Goal: Information Seeking & Learning: Learn about a topic

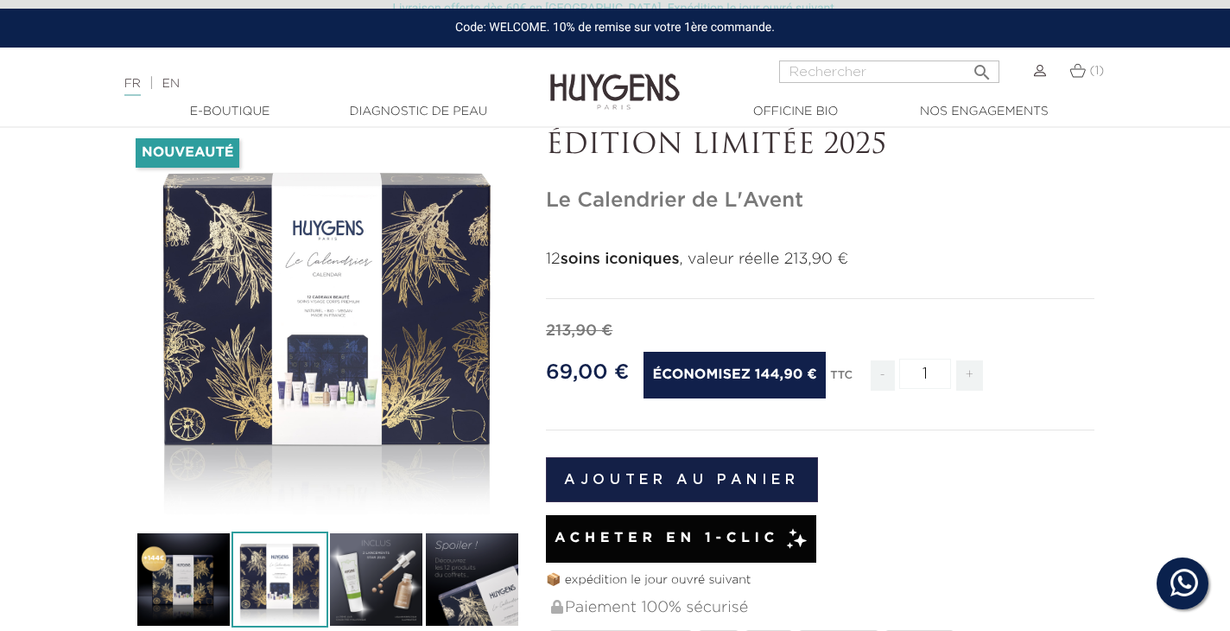
scroll to position [136, 0]
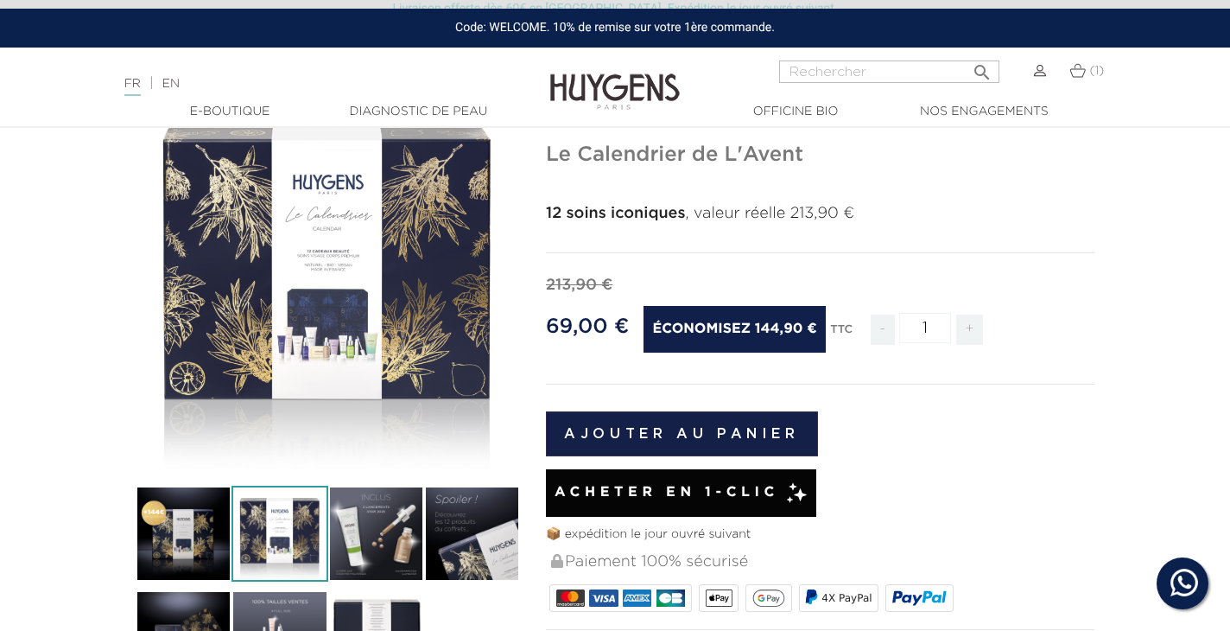
scroll to position [184, 0]
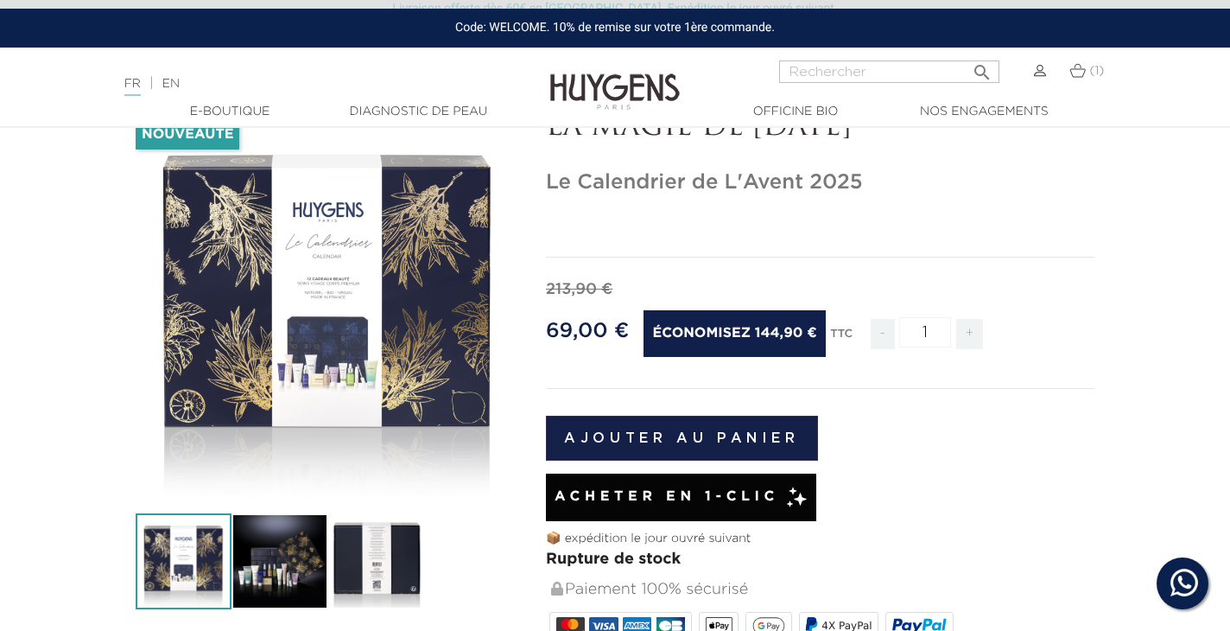
scroll to position [188, 0]
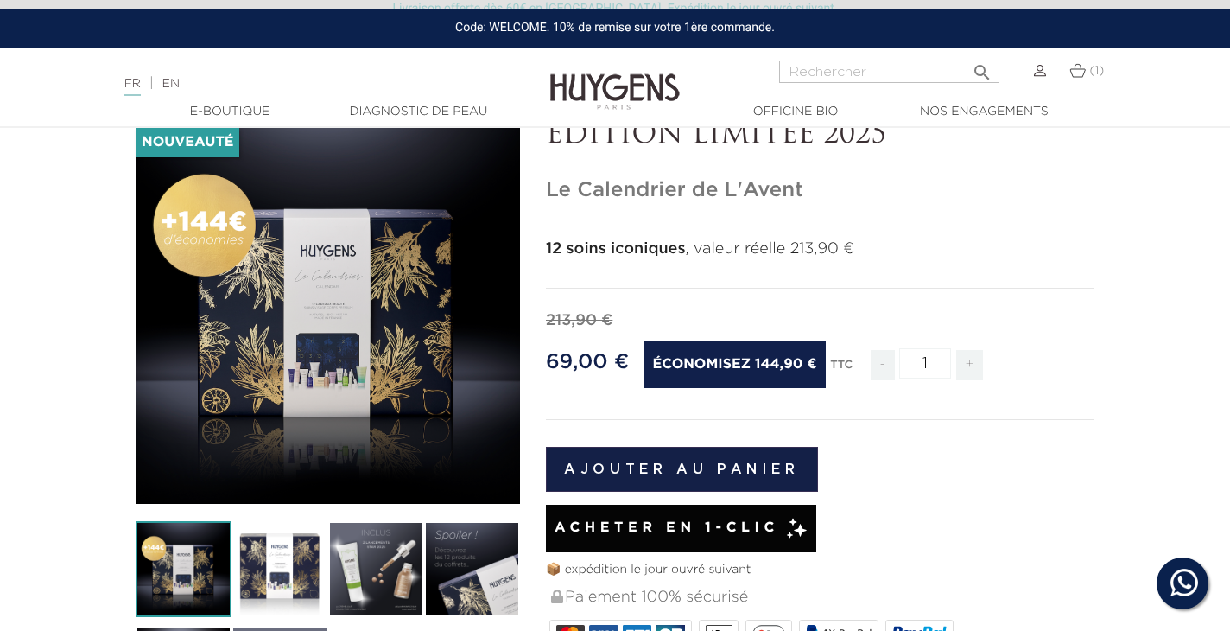
scroll to position [170, 0]
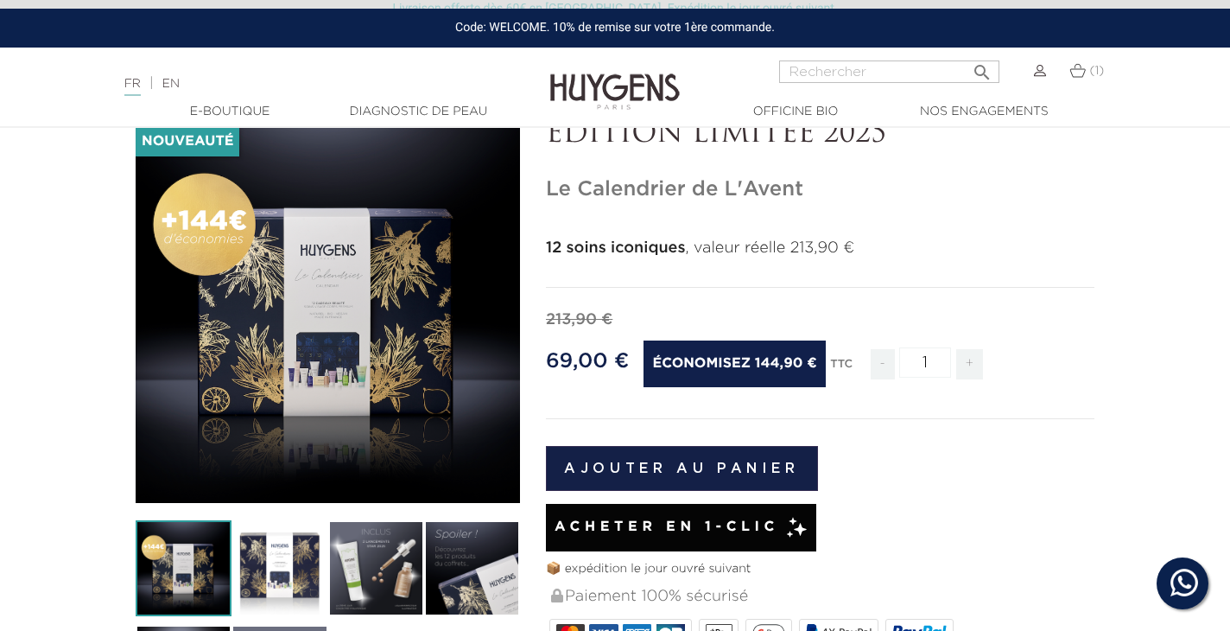
click at [293, 554] on img at bounding box center [279, 568] width 96 height 96
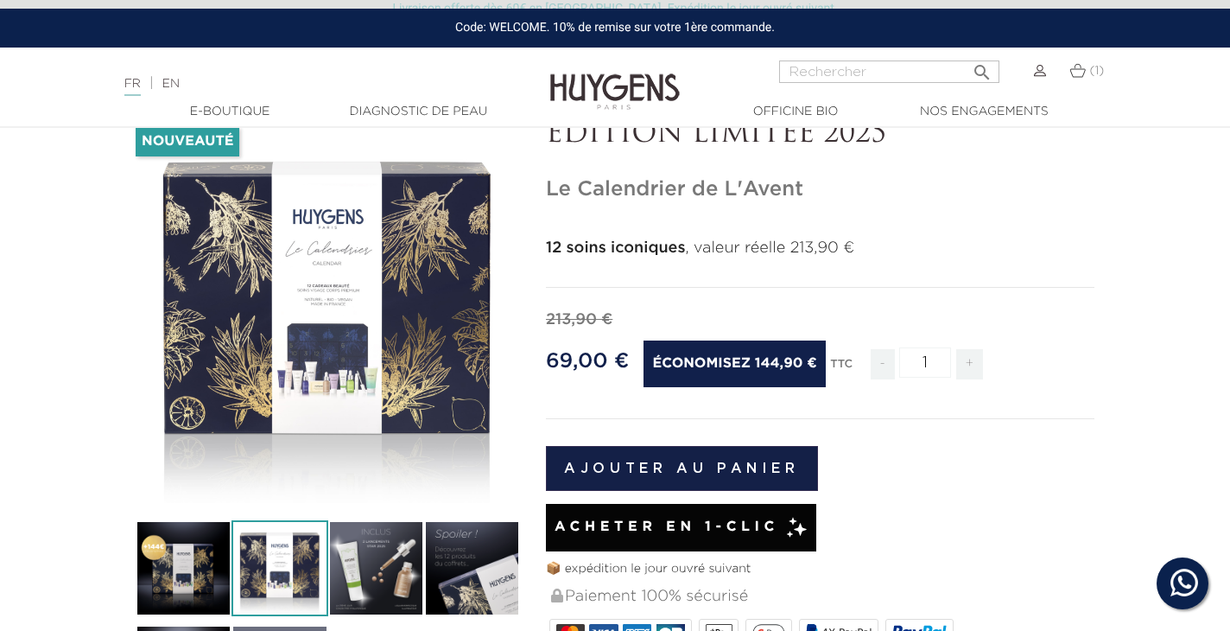
click at [378, 545] on img at bounding box center [376, 568] width 96 height 96
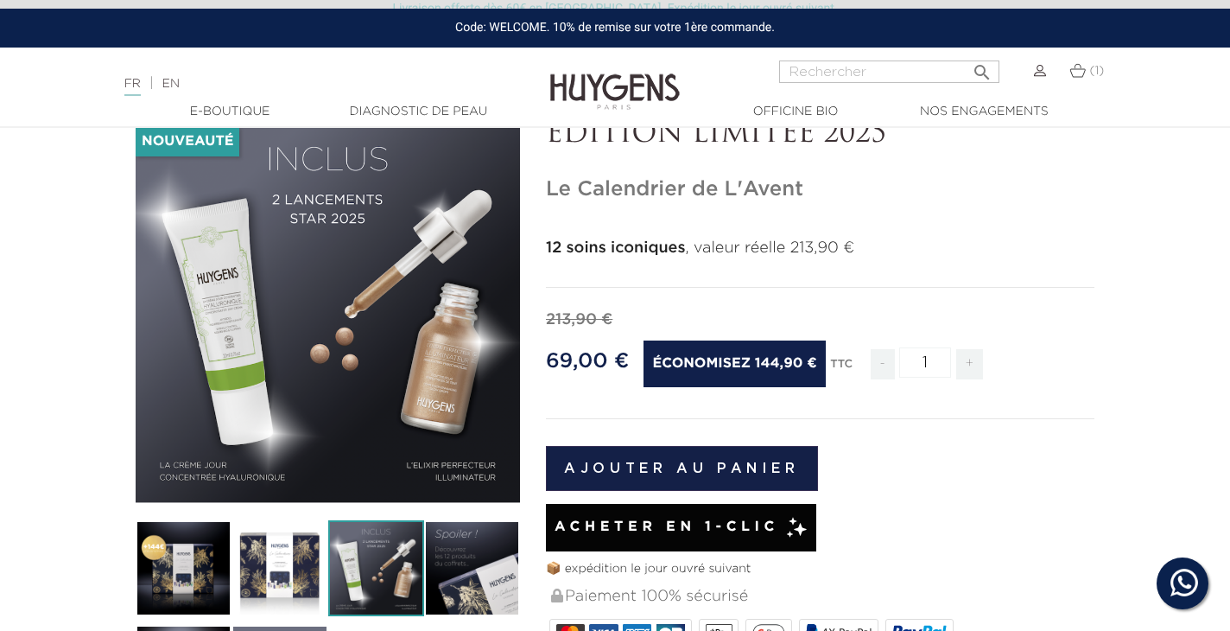
click at [451, 550] on img at bounding box center [472, 568] width 96 height 96
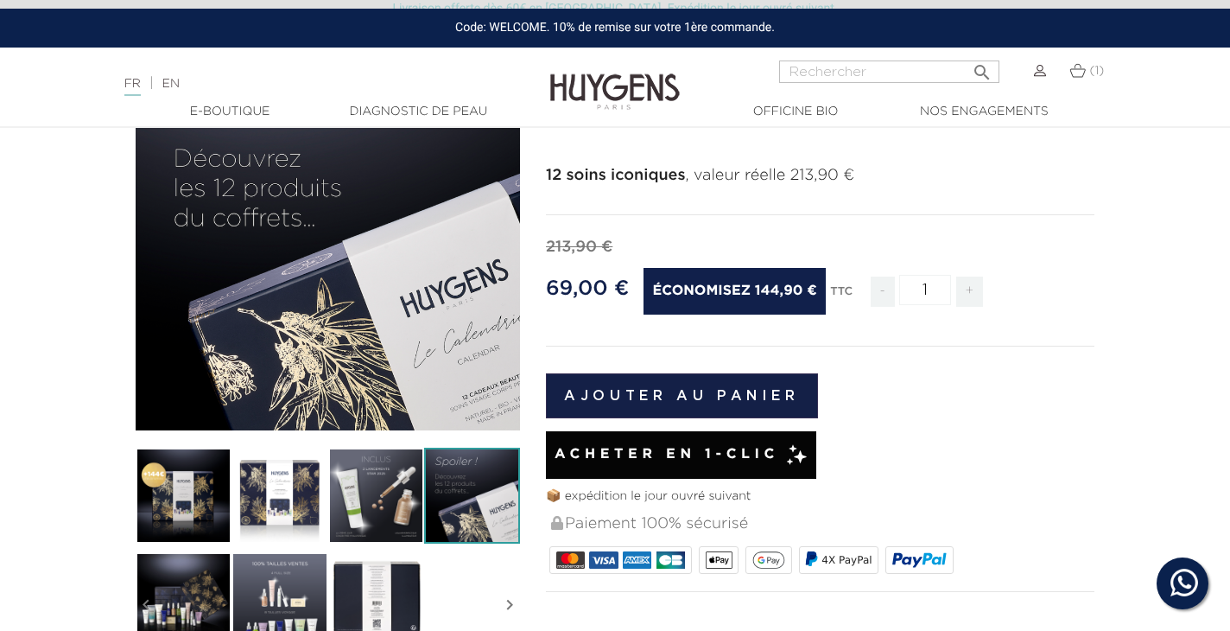
scroll to position [245, 0]
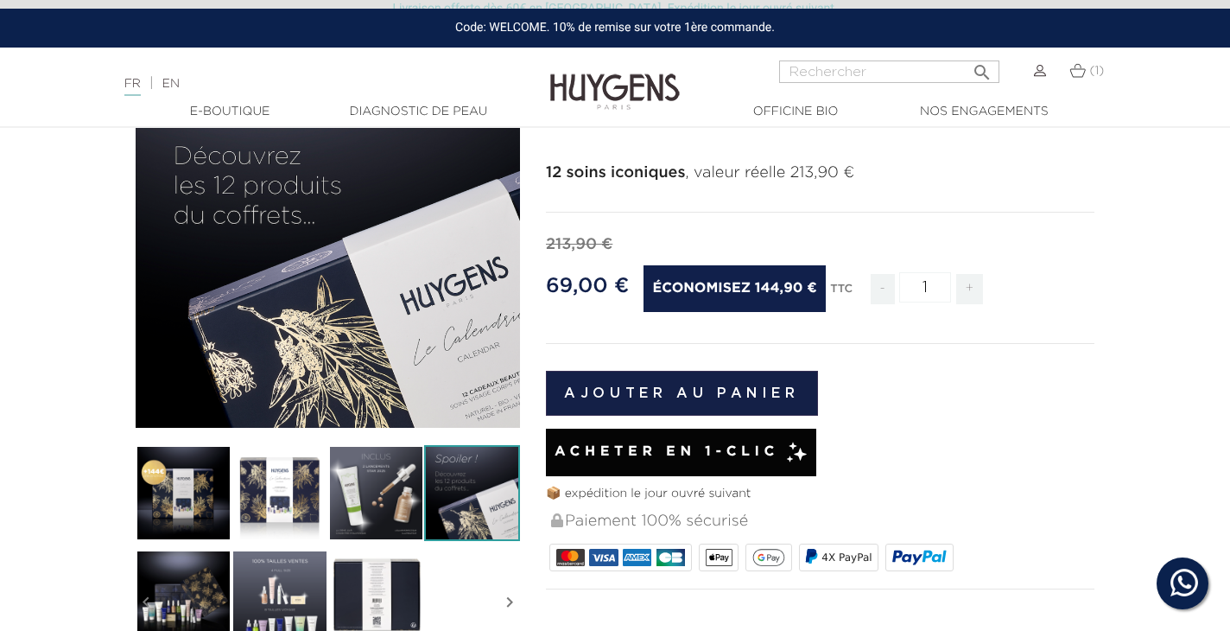
click at [160, 600] on img at bounding box center [184, 597] width 96 height 96
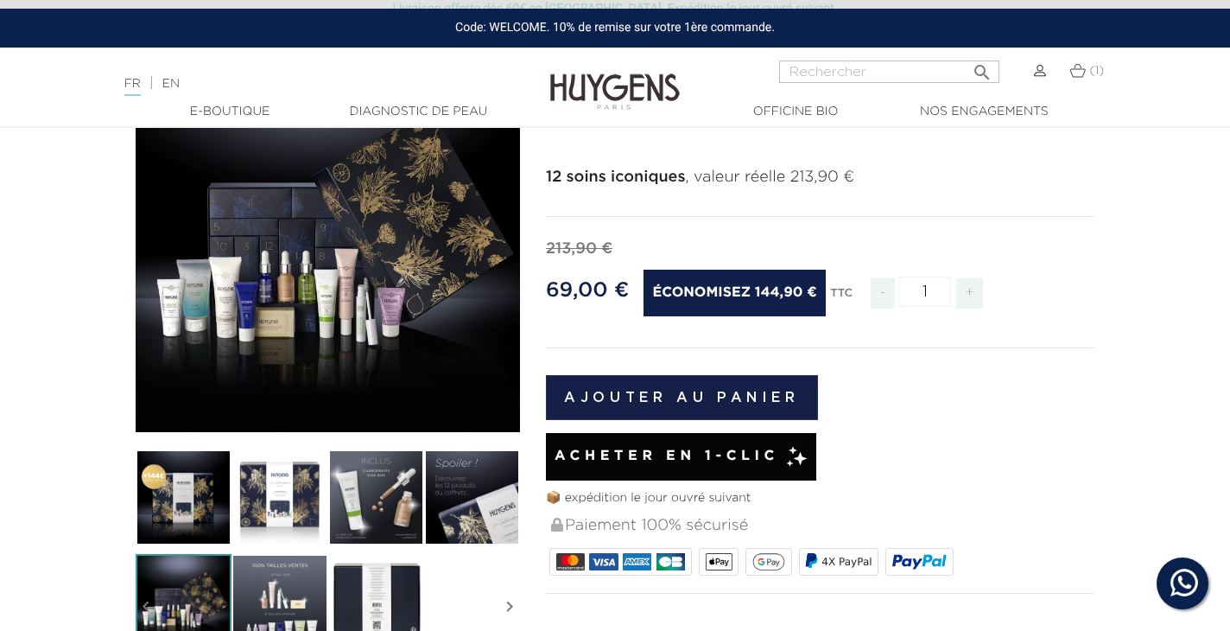
scroll to position [244, 0]
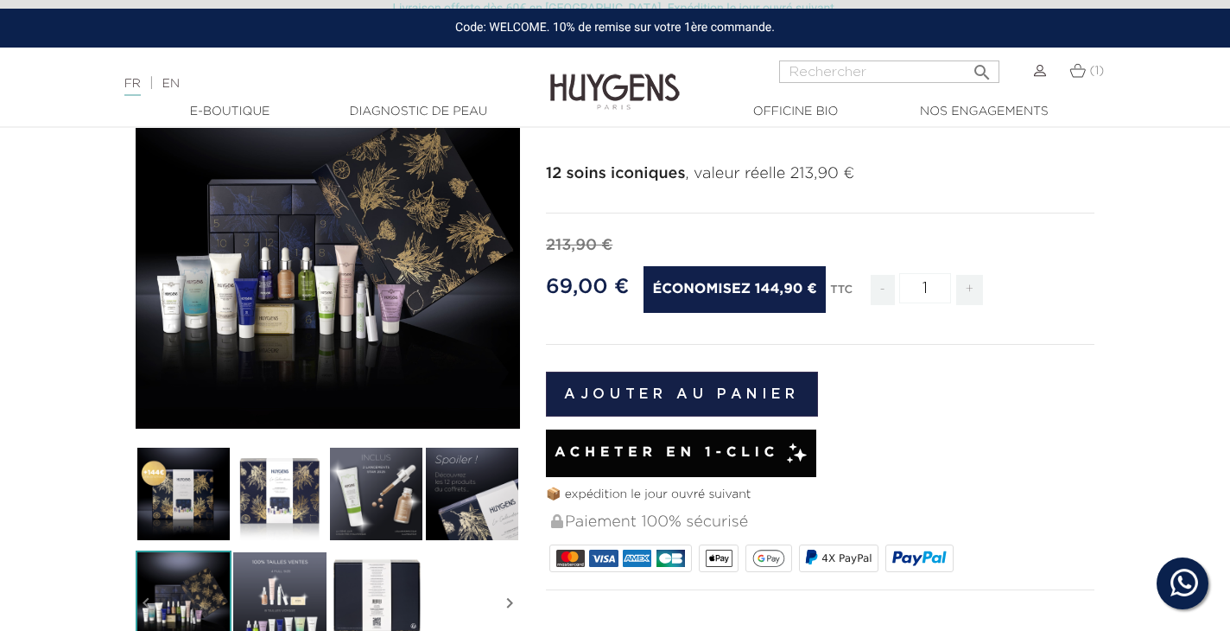
click at [286, 587] on img at bounding box center [279, 598] width 96 height 96
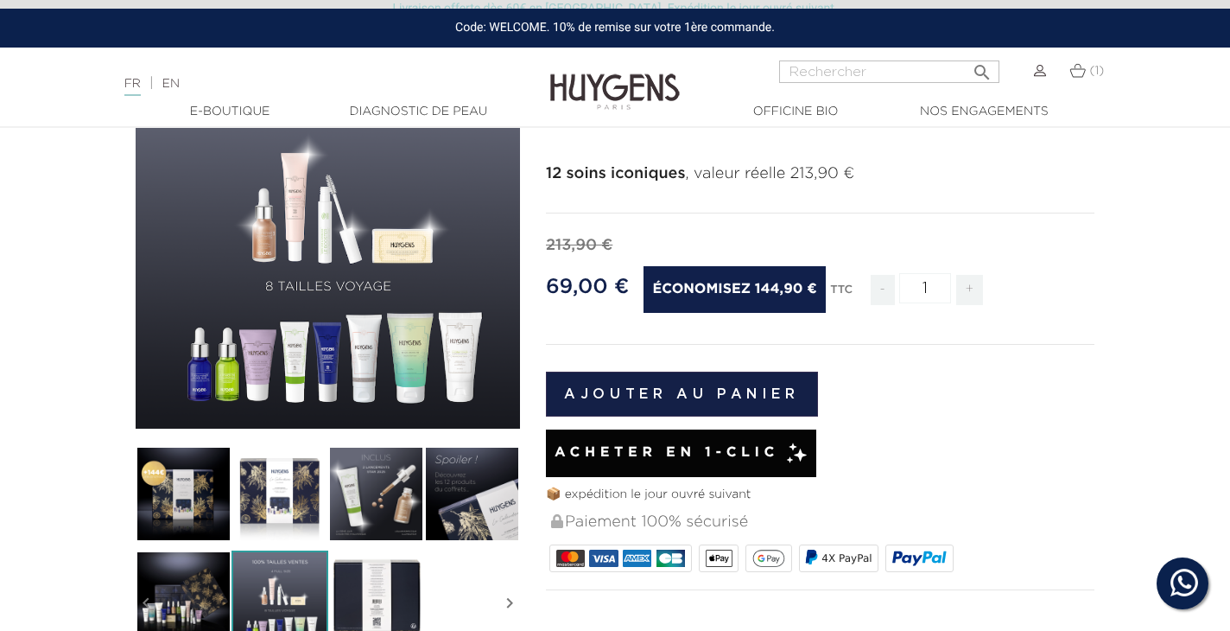
click at [159, 613] on img at bounding box center [184, 598] width 96 height 96
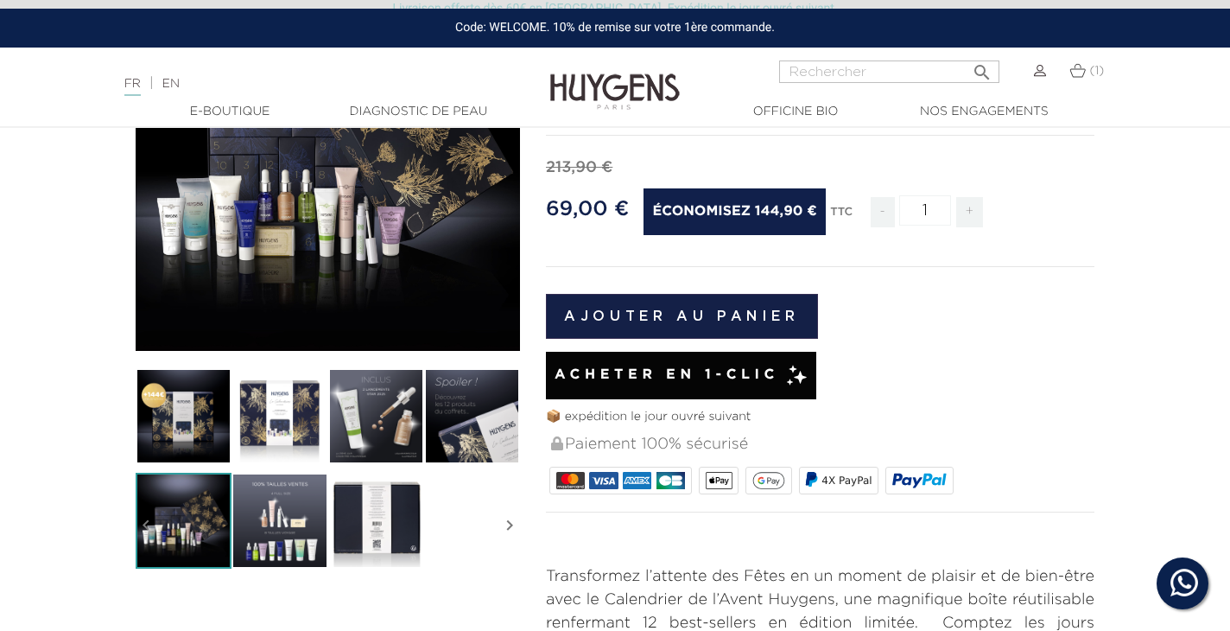
scroll to position [422, 0]
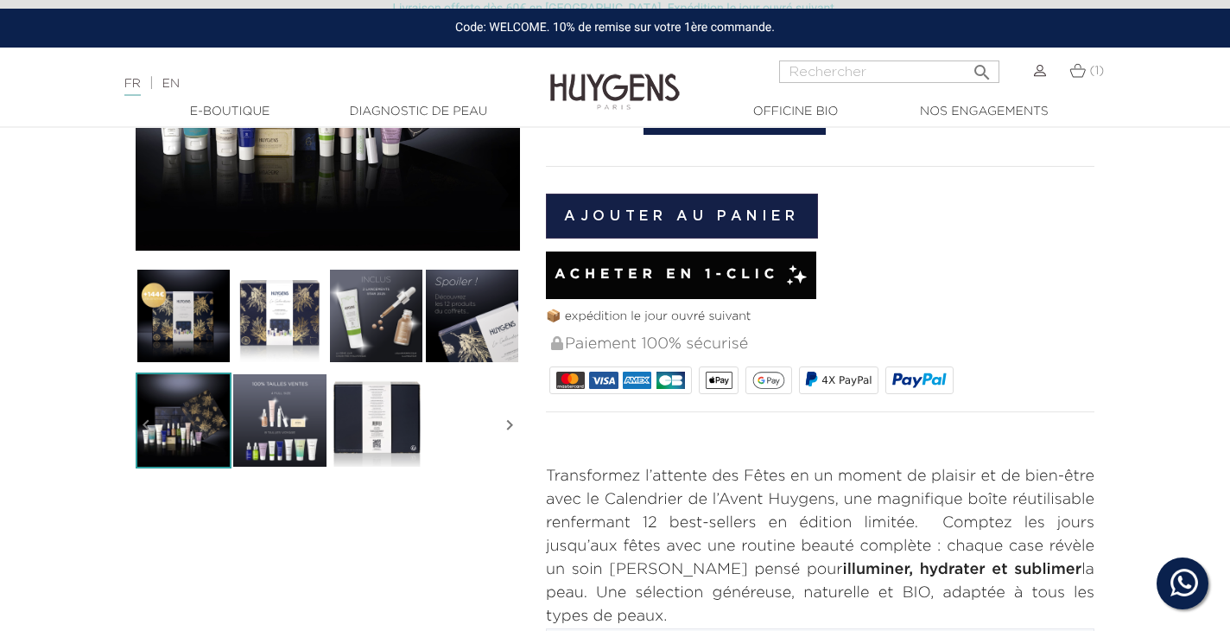
click at [392, 434] on img at bounding box center [376, 420] width 96 height 96
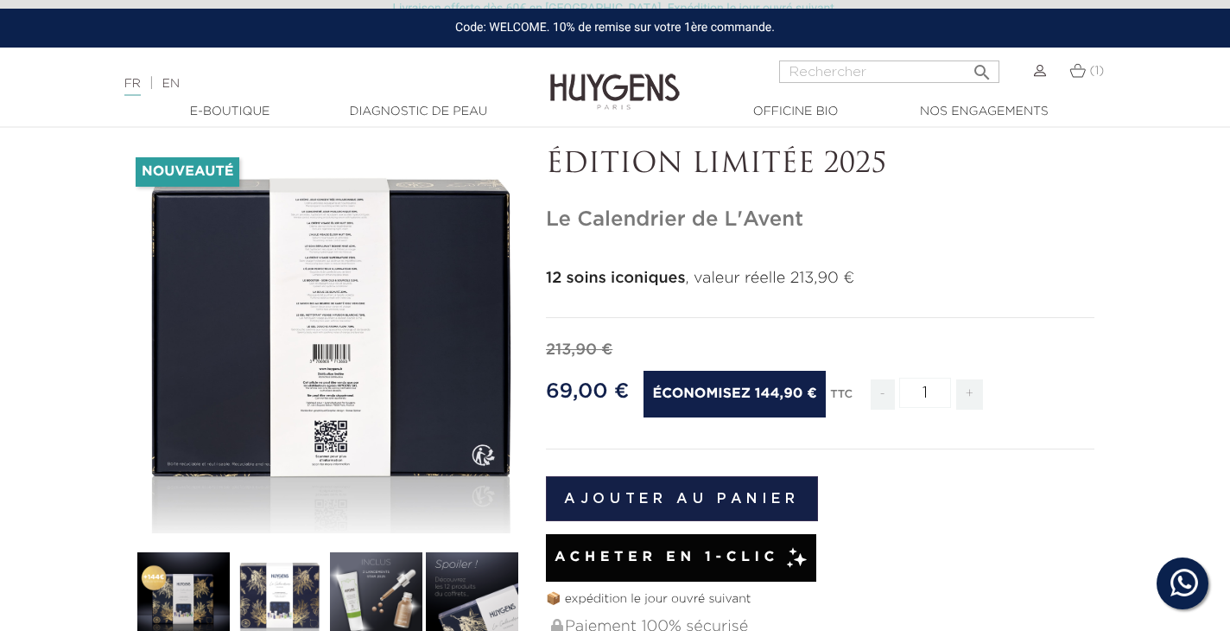
scroll to position [139, 3]
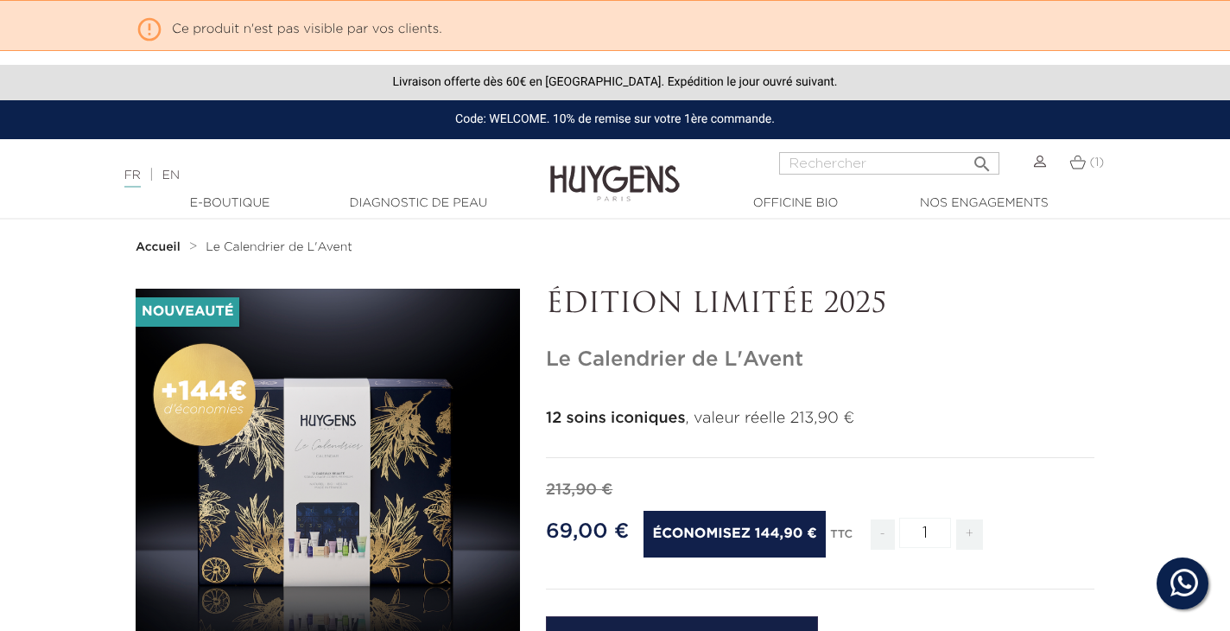
scroll to position [139, 3]
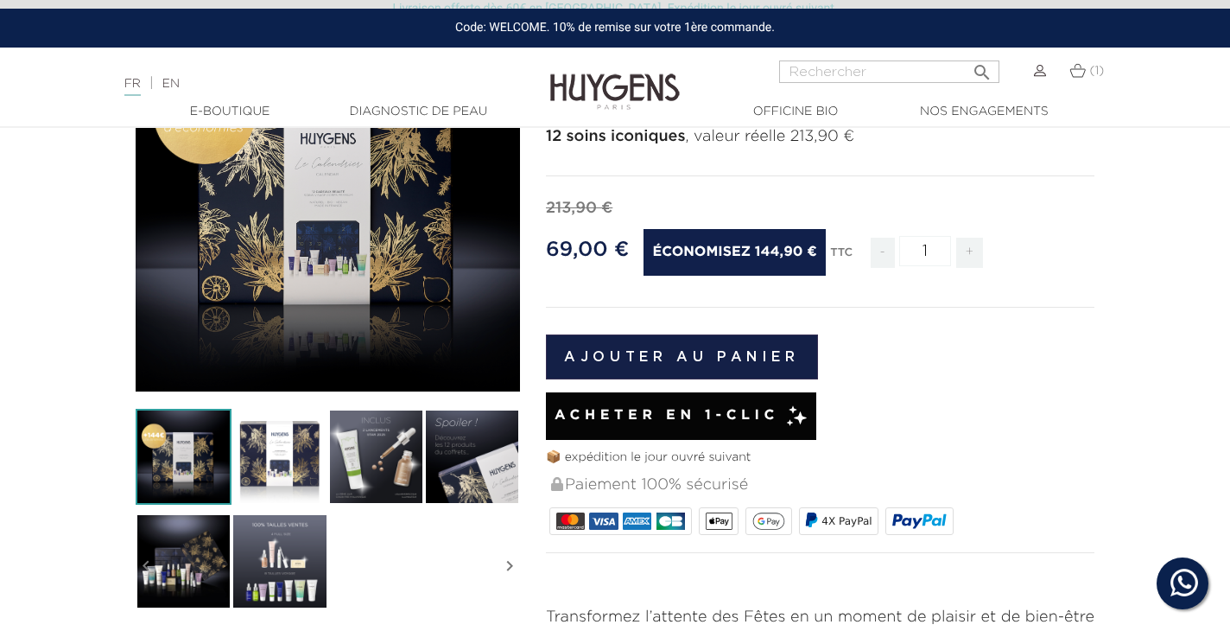
scroll to position [341, 0]
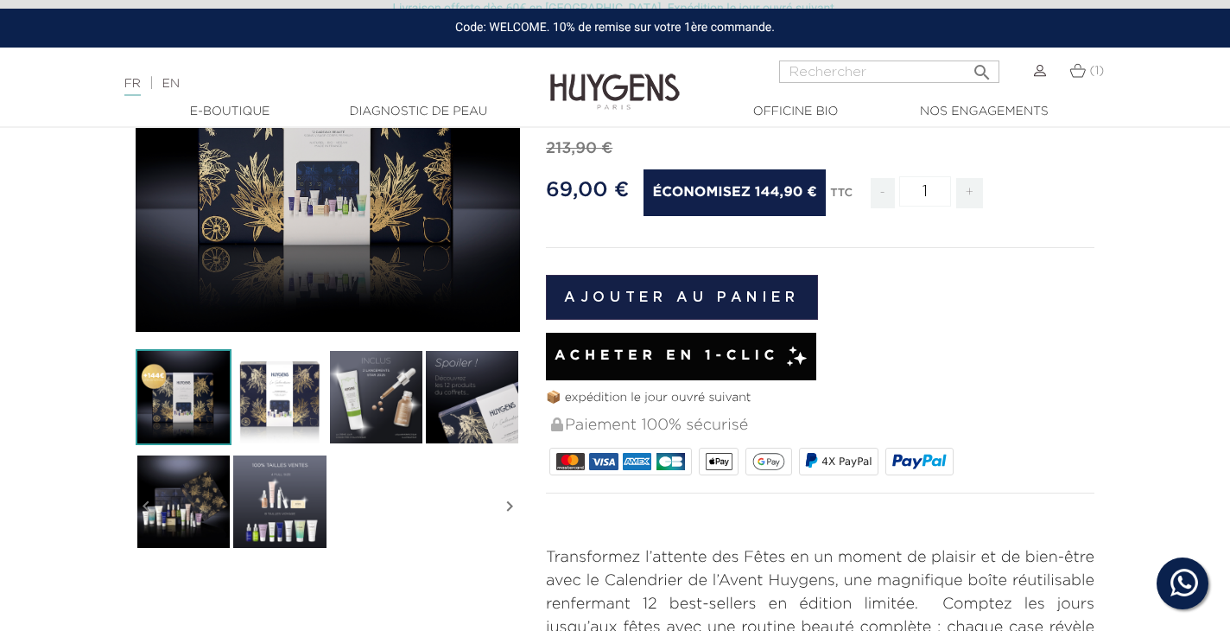
click at [198, 497] on img at bounding box center [184, 501] width 96 height 96
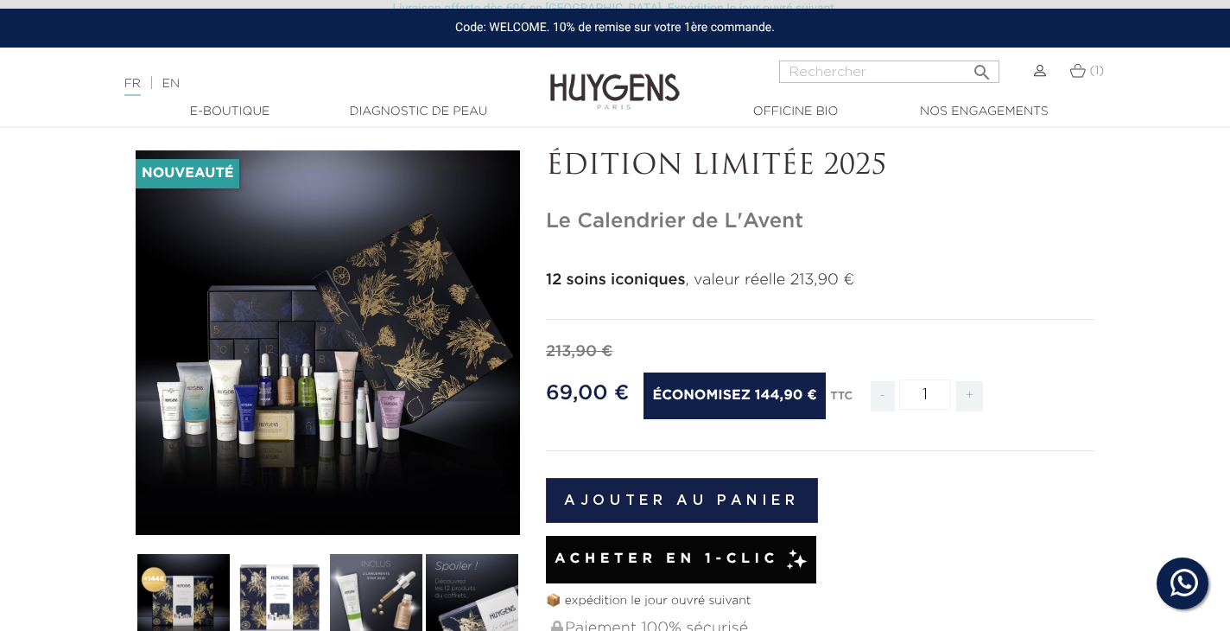
scroll to position [121, 0]
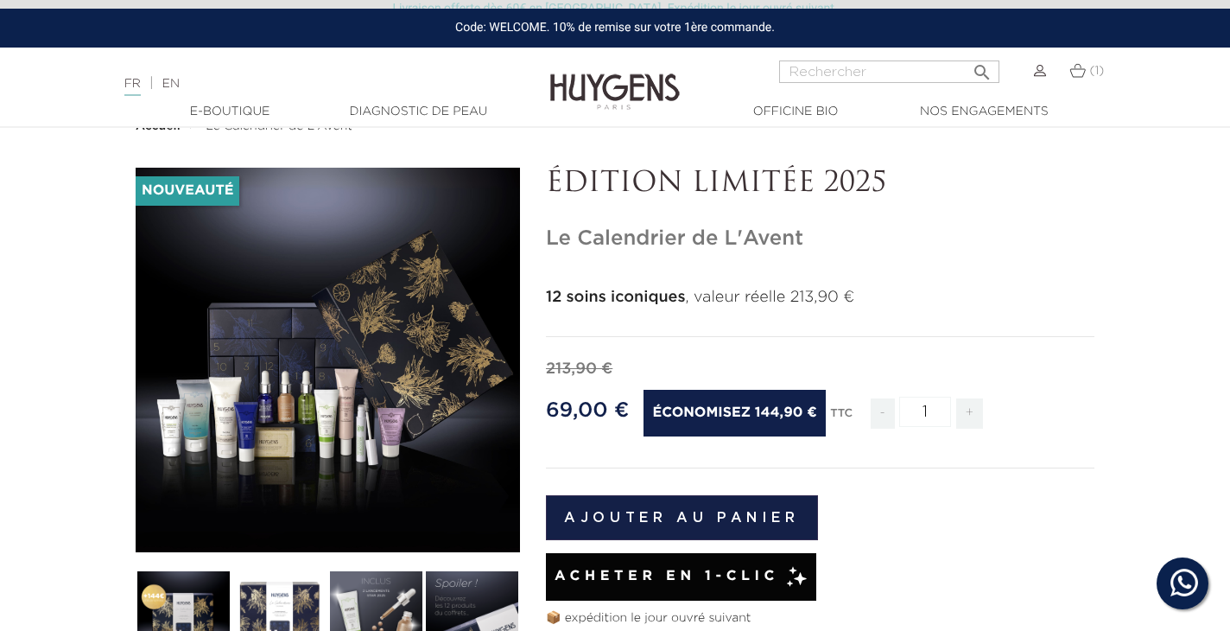
click at [393, 381] on div "" at bounding box center [328, 360] width 384 height 384
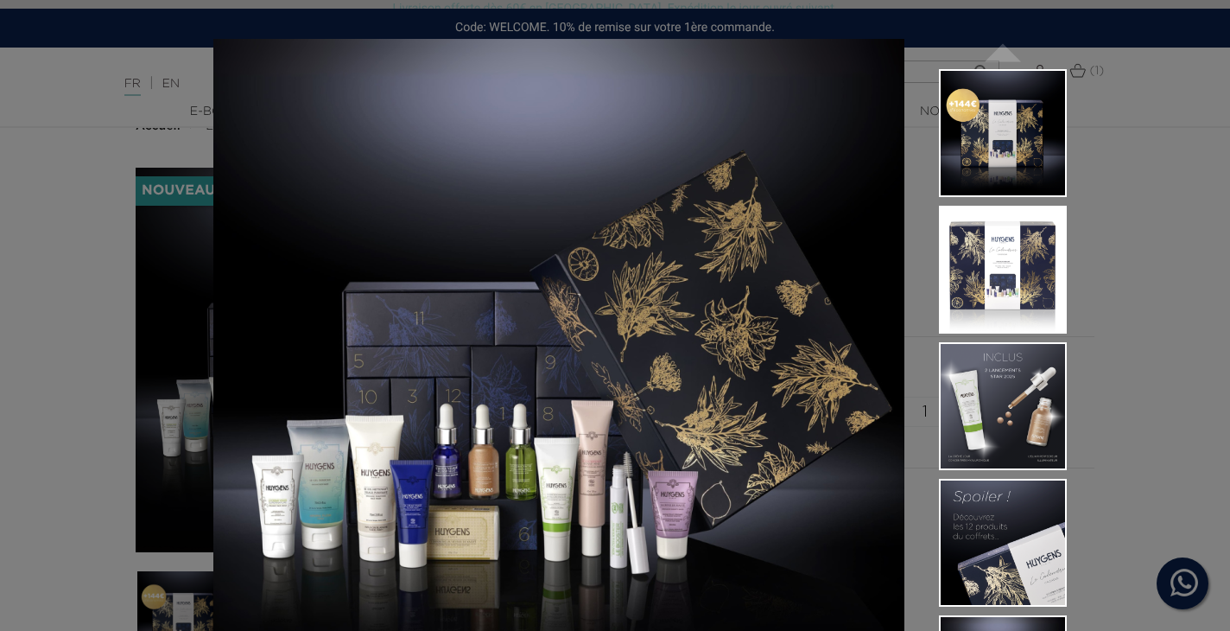
click at [1164, 295] on div "12 soins iconiques , valeur réelle 213,90 €  " at bounding box center [615, 315] width 1230 height 631
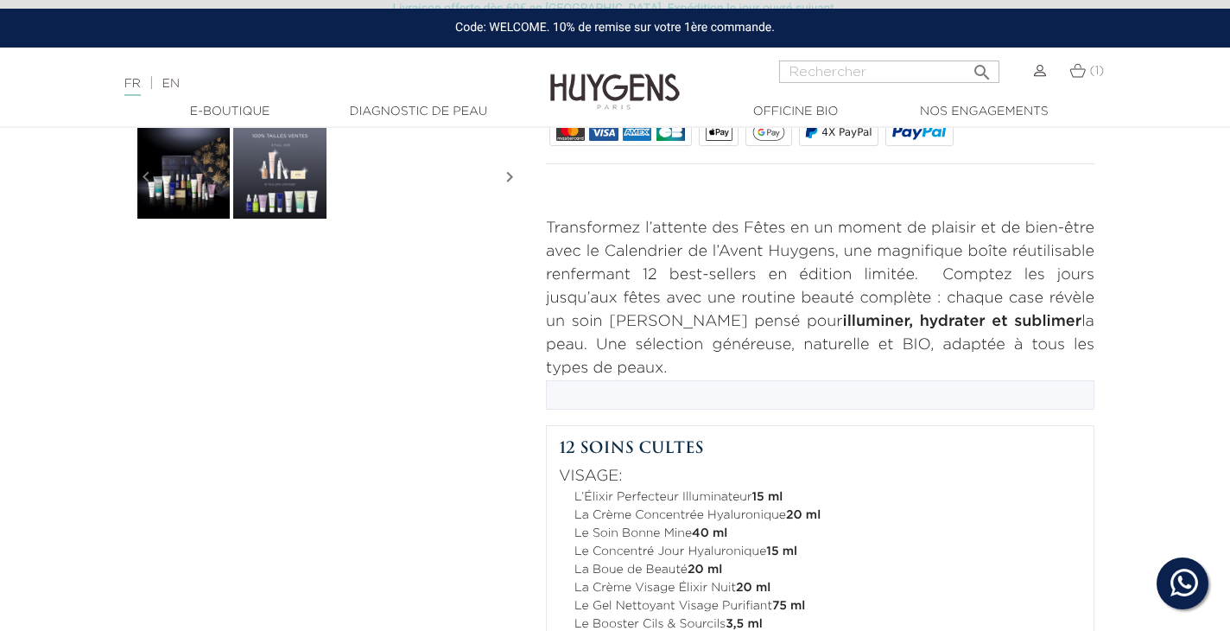
scroll to position [658, 0]
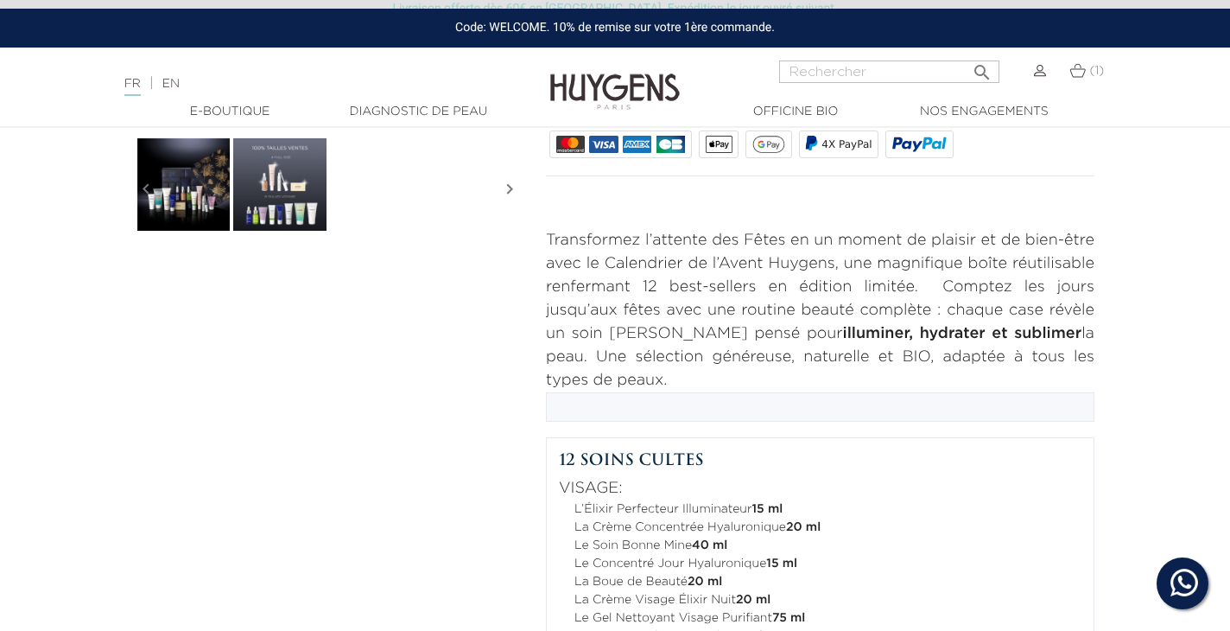
click at [610, 409] on div at bounding box center [820, 406] width 549 height 29
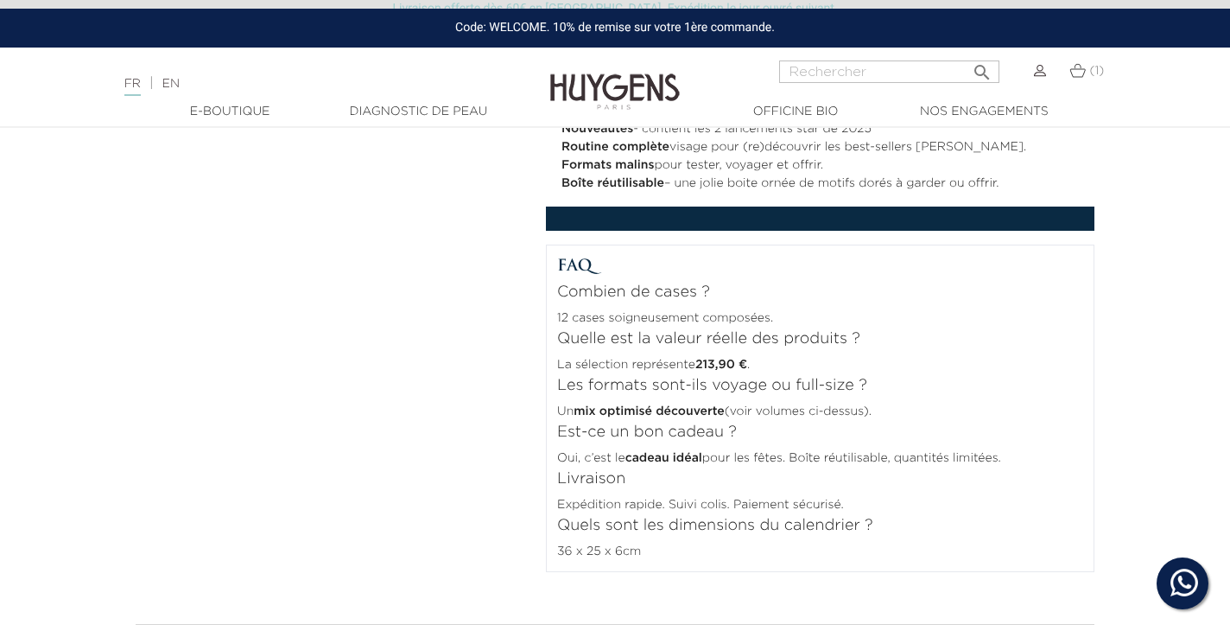
scroll to position [1387, 0]
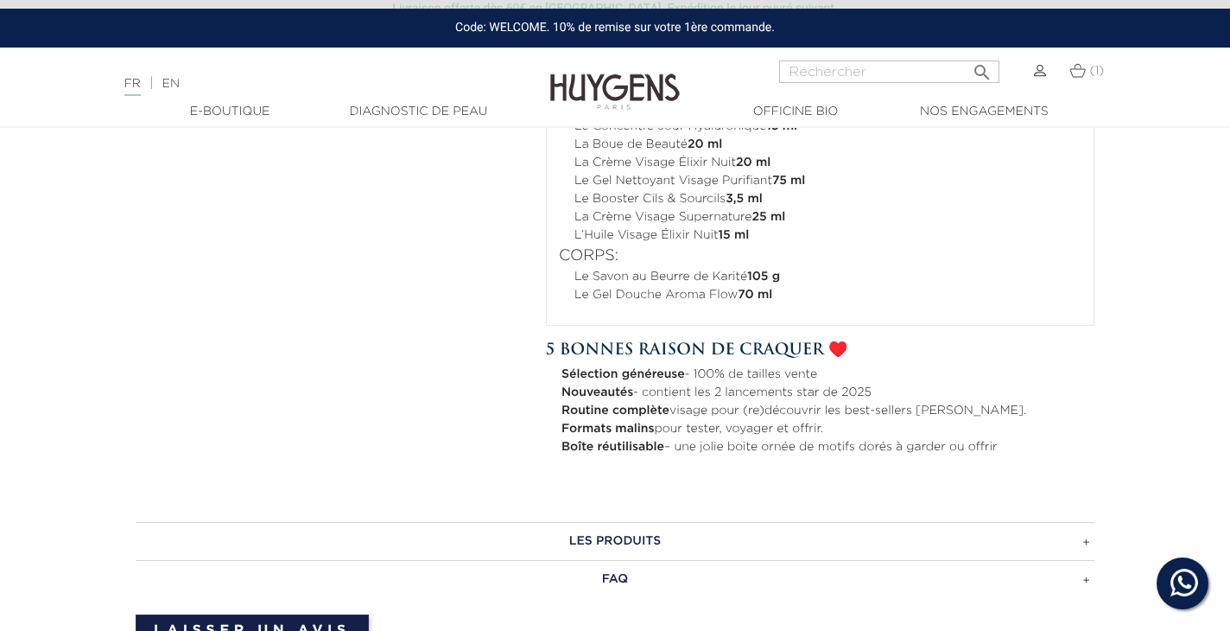
scroll to position [1077, 0]
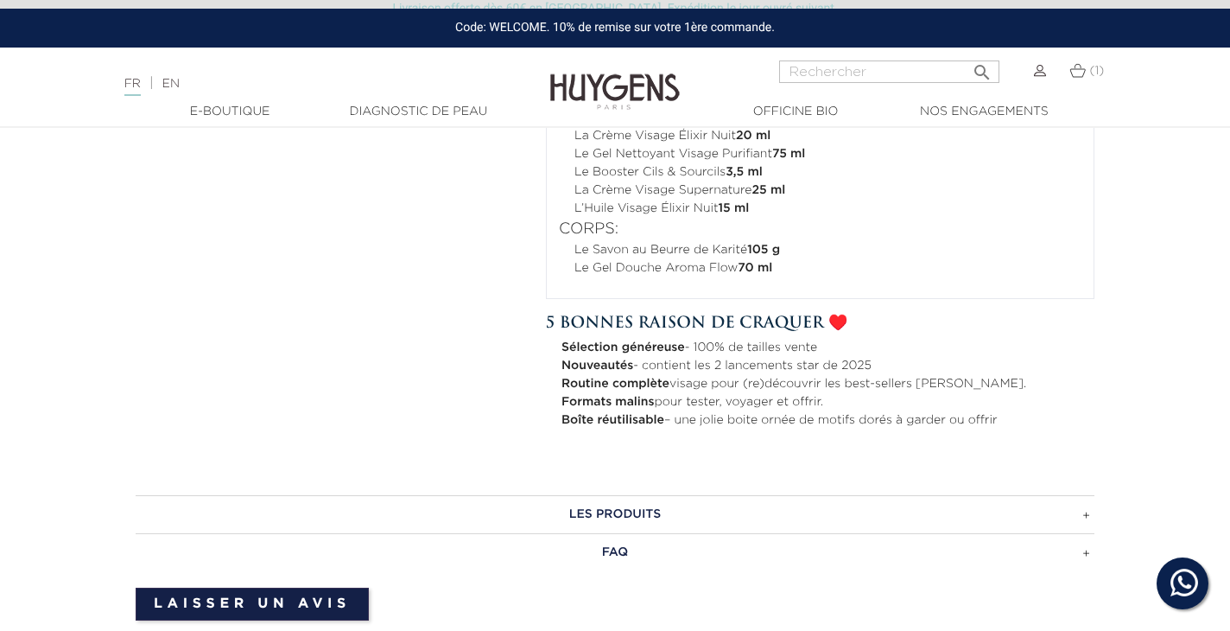
click at [904, 395] on li "Formats malins pour tester, voyager et offrir." at bounding box center [827, 402] width 533 height 18
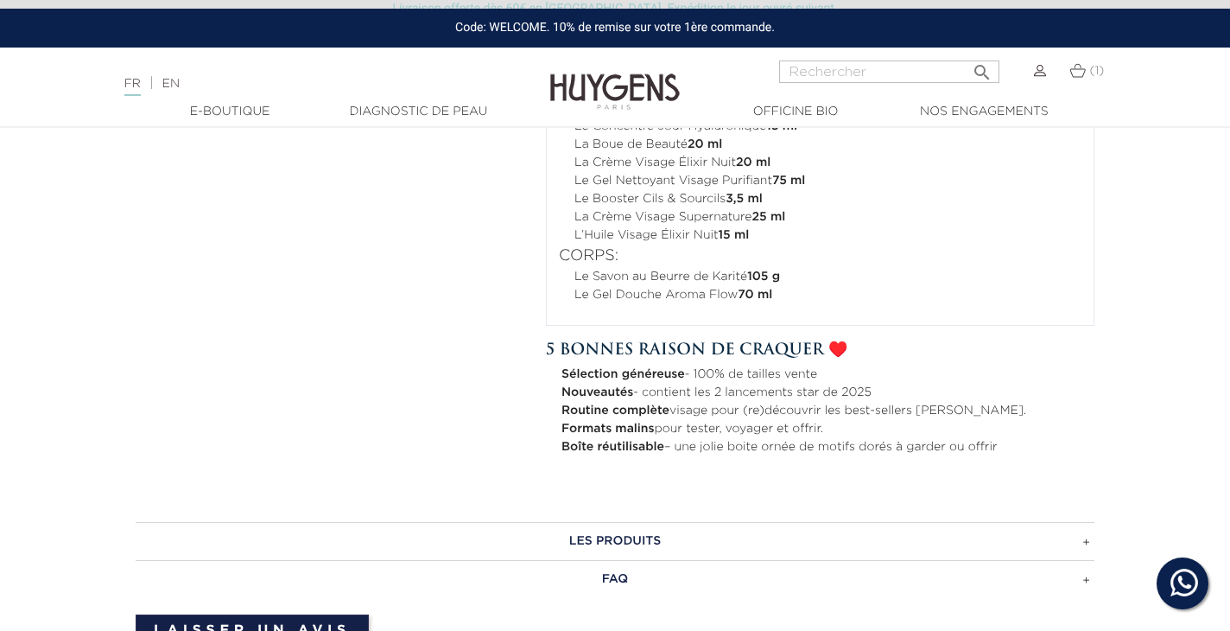
scroll to position [1051, 0]
click at [656, 536] on h3 "LES PRODUITS" at bounding box center [615, 540] width 959 height 38
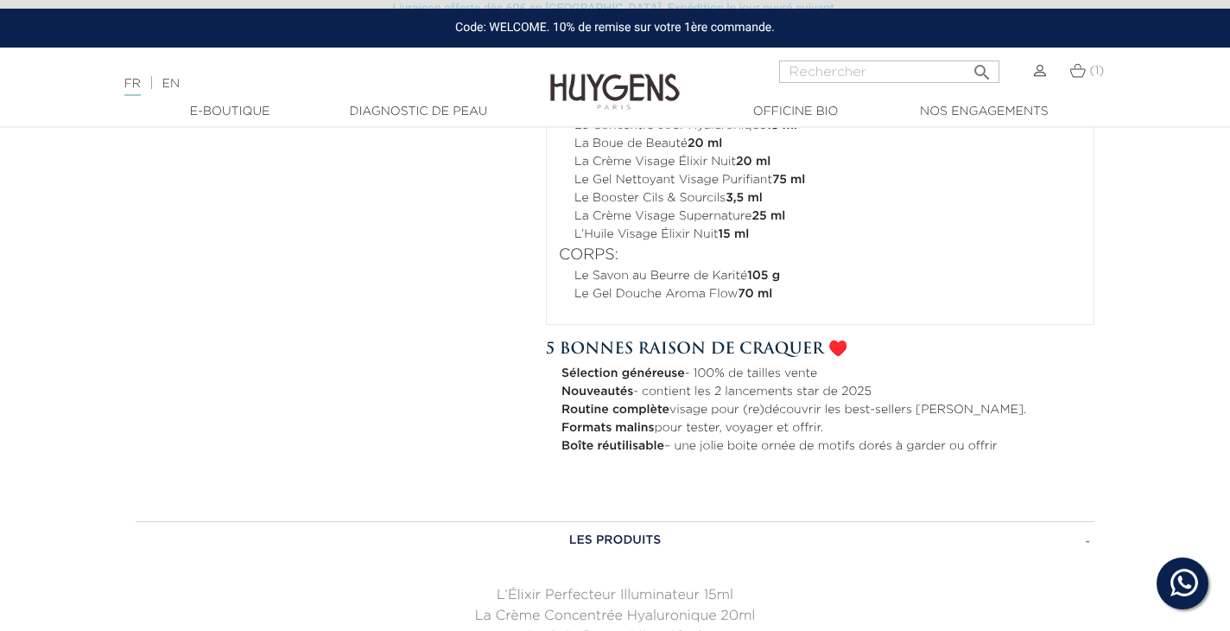
click at [656, 536] on h3 "LES PRODUITS" at bounding box center [615, 540] width 959 height 38
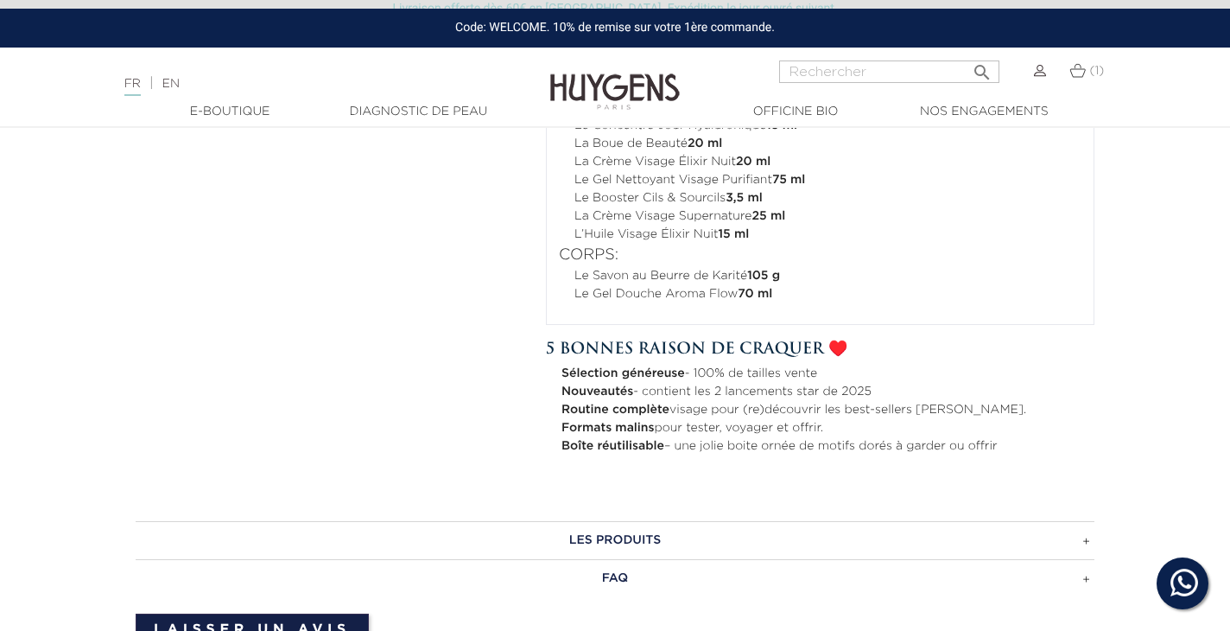
click at [633, 578] on h3 "FAQ" at bounding box center [615, 578] width 959 height 38
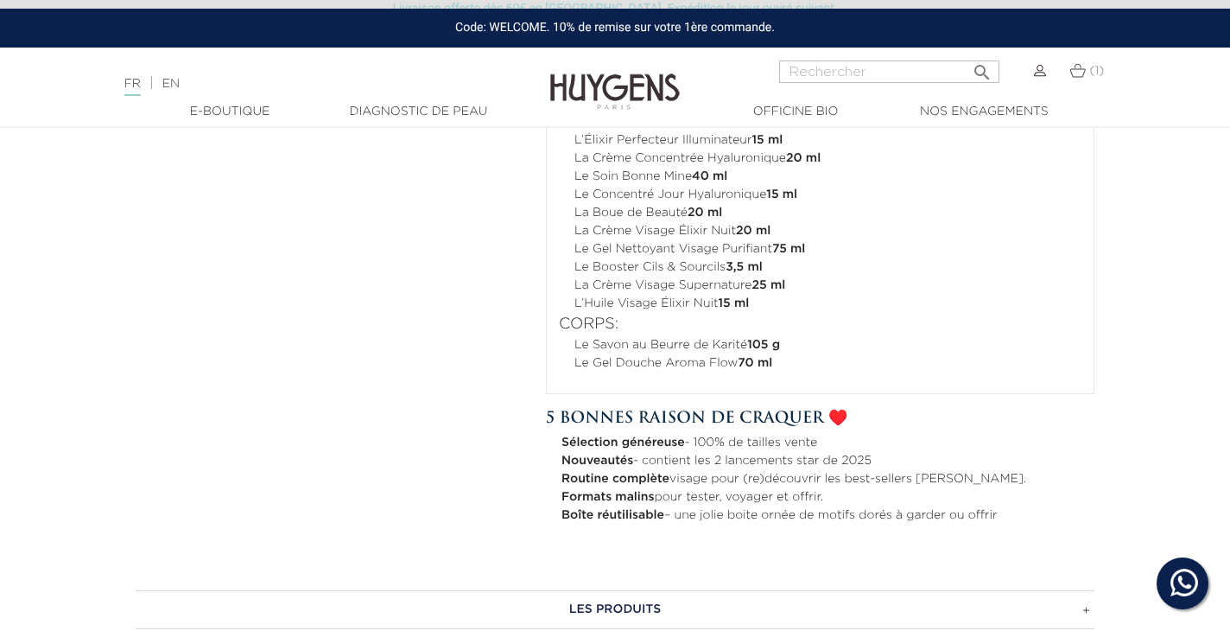
scroll to position [983, 0]
